Goal: Task Accomplishment & Management: Use online tool/utility

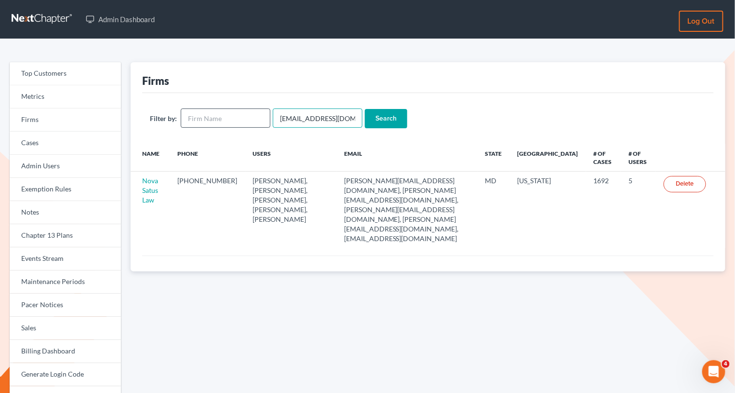
drag, startPoint x: 345, startPoint y: 115, endPoint x: 247, endPoint y: 114, distance: 97.4
click at [247, 114] on form "Filter by: emabuena@gmail.com Search" at bounding box center [428, 118] width 556 height 20
paste input "kfahlbush@helmersomerslaw"
type input "[EMAIL_ADDRESS][DOMAIN_NAME]"
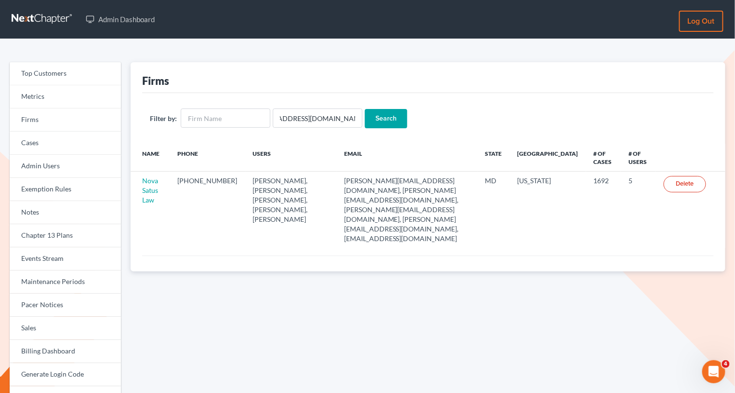
scroll to position [0, 0]
click at [379, 109] on input "Search" at bounding box center [386, 118] width 42 height 19
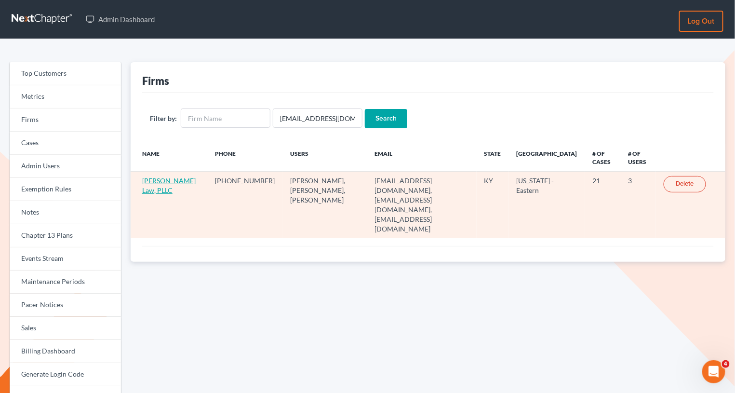
click at [155, 183] on link "Helmer Somers Law, PLLC" at bounding box center [169, 185] width 54 height 18
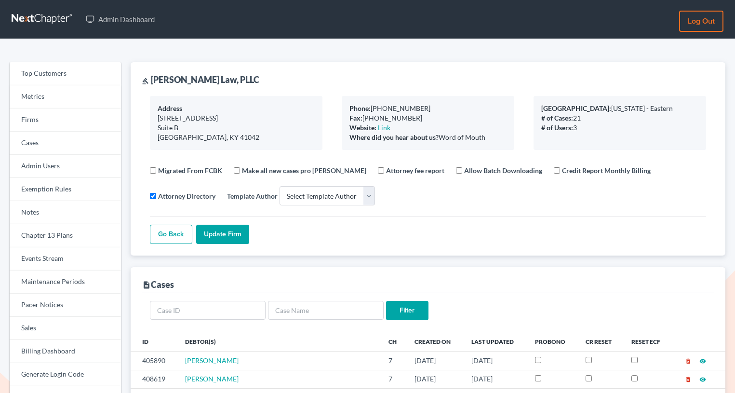
select select
drag, startPoint x: 256, startPoint y: 77, endPoint x: 151, endPoint y: 76, distance: 104.6
click at [151, 76] on div "gavel Helmer Somers Law, PLLC" at bounding box center [428, 75] width 572 height 26
copy div "Helmer Somers Law, PLLC"
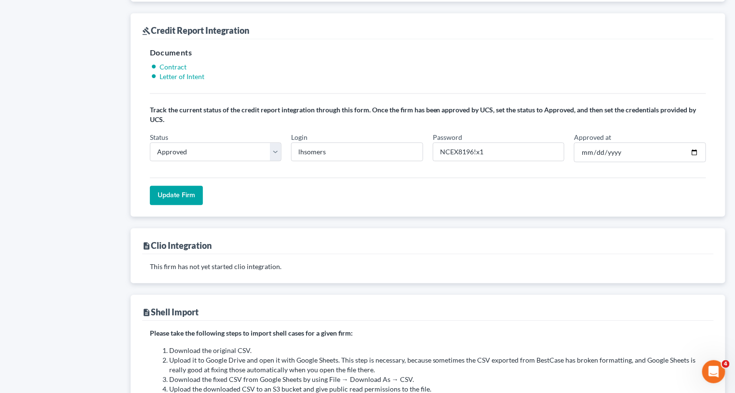
scroll to position [822, 0]
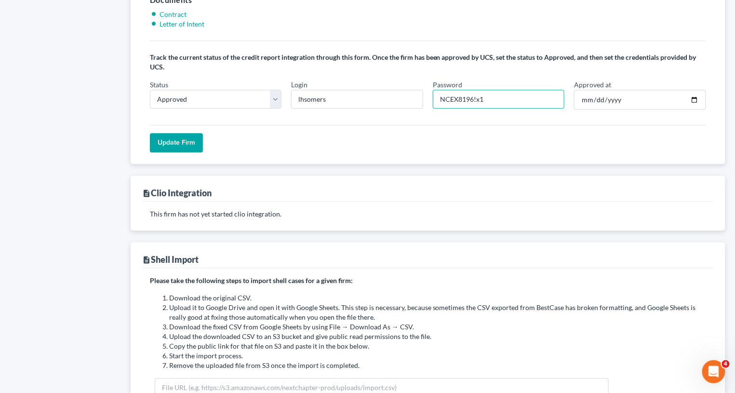
drag, startPoint x: 473, startPoint y: 85, endPoint x: 432, endPoint y: 85, distance: 41.5
click at [432, 85] on div "Password NCEX8196!x1" at bounding box center [499, 95] width 142 height 30
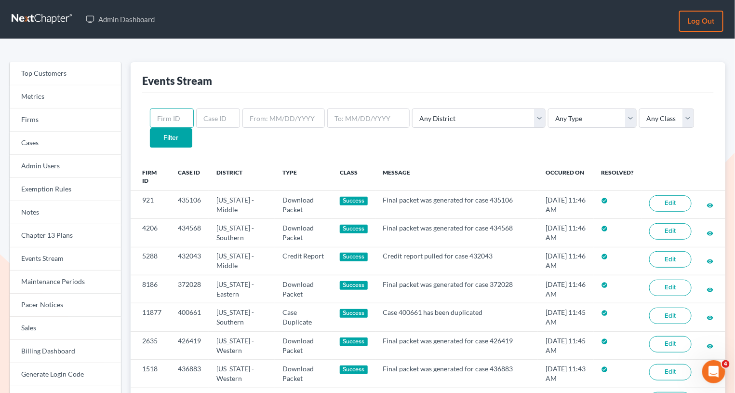
click at [175, 119] on input "text" at bounding box center [172, 117] width 44 height 19
paste input "10872"
type input "10872"
click at [192, 128] on input "Filter" at bounding box center [171, 137] width 42 height 19
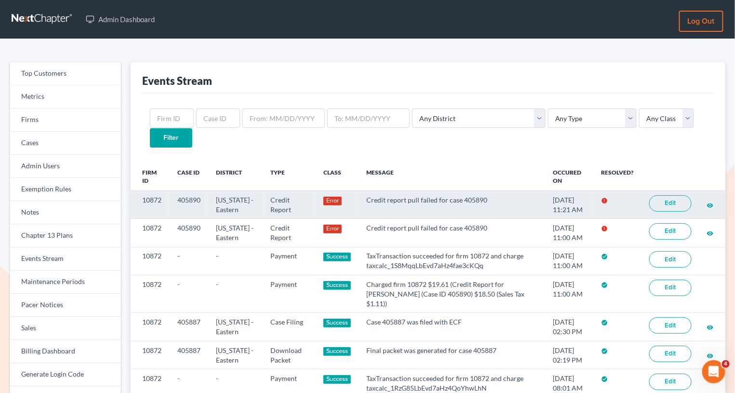
click at [655, 195] on link "Edit" at bounding box center [670, 203] width 42 height 16
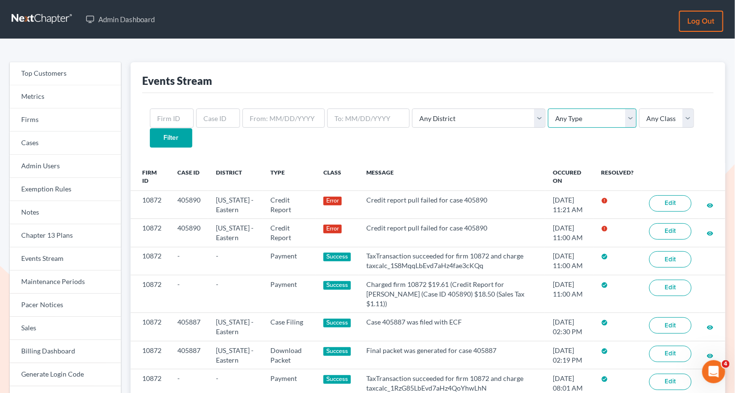
click at [548, 123] on select "Any Type Case Applied To Plan Case Archive Case Duplicate Case Filing Chapter 1…" at bounding box center [592, 117] width 89 height 19
select select "credit_report"
click at [548, 108] on select "Any Type Case Applied To Plan Case Archive Case Duplicate Case Filing Chapter 1…" at bounding box center [592, 117] width 89 height 19
click at [176, 119] on input "text" at bounding box center [172, 117] width 44 height 19
paste input "10872"
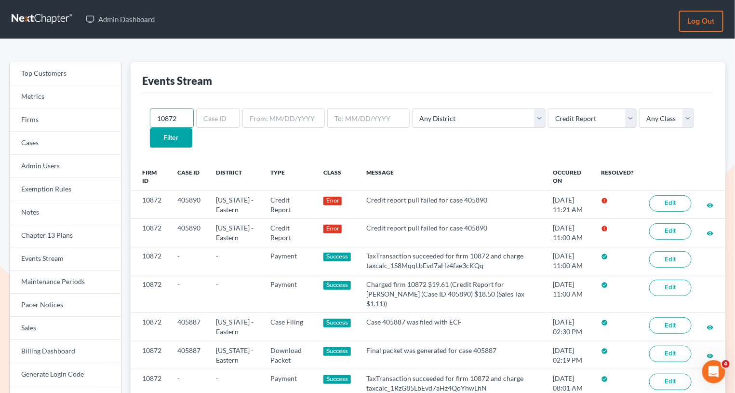
type input "10872"
click at [192, 128] on input "Filter" at bounding box center [171, 137] width 42 height 19
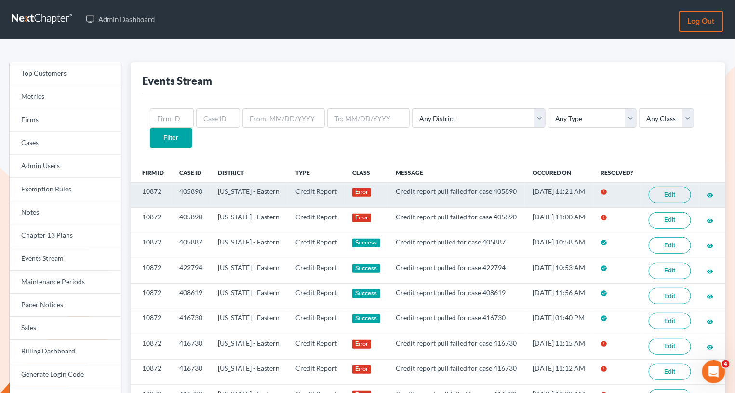
click at [661, 187] on link "Edit" at bounding box center [670, 195] width 42 height 16
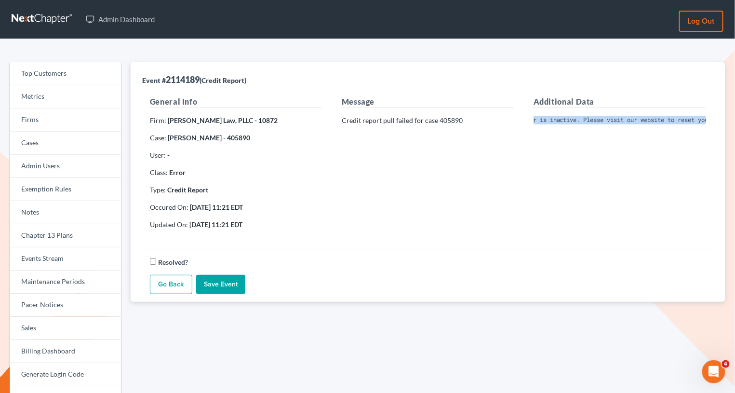
scroll to position [0, 199]
drag, startPoint x: 532, startPoint y: 118, endPoint x: 733, endPoint y: 124, distance: 201.2
click at [733, 124] on div "Top Customers Metrics Firms Cases Admin Users Exemption Rules Notes Chapter 13 …" at bounding box center [367, 309] width 735 height 540
copy pre "Invalid Client Account Identifier; Operator is inactive. Please visit our websi…"
